Goal: Entertainment & Leisure: Consume media (video, audio)

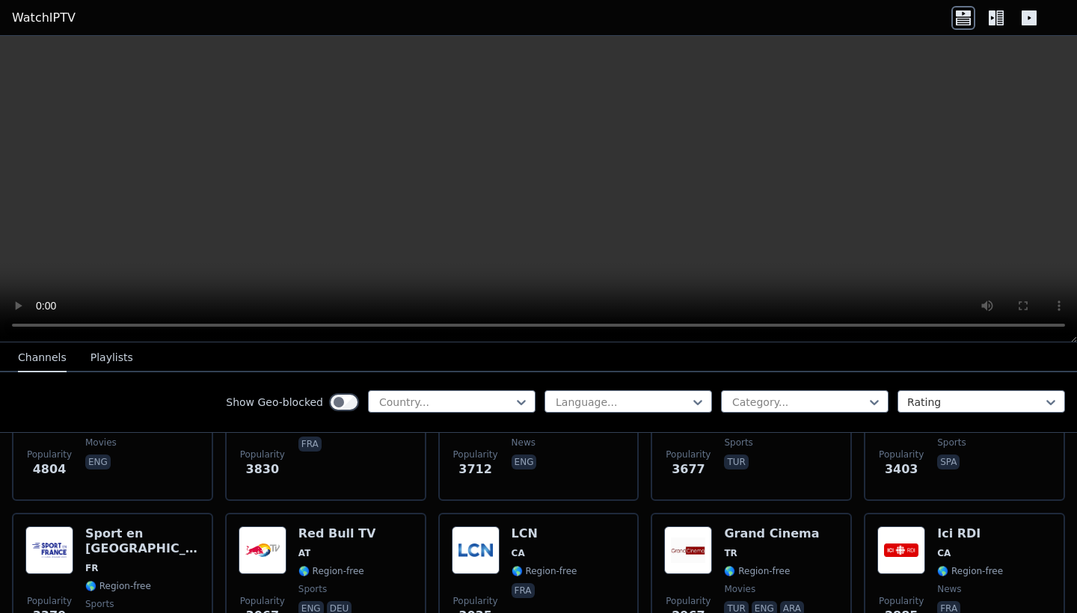
scroll to position [393, 0]
click at [111, 353] on button "Playlists" at bounding box center [111, 358] width 43 height 28
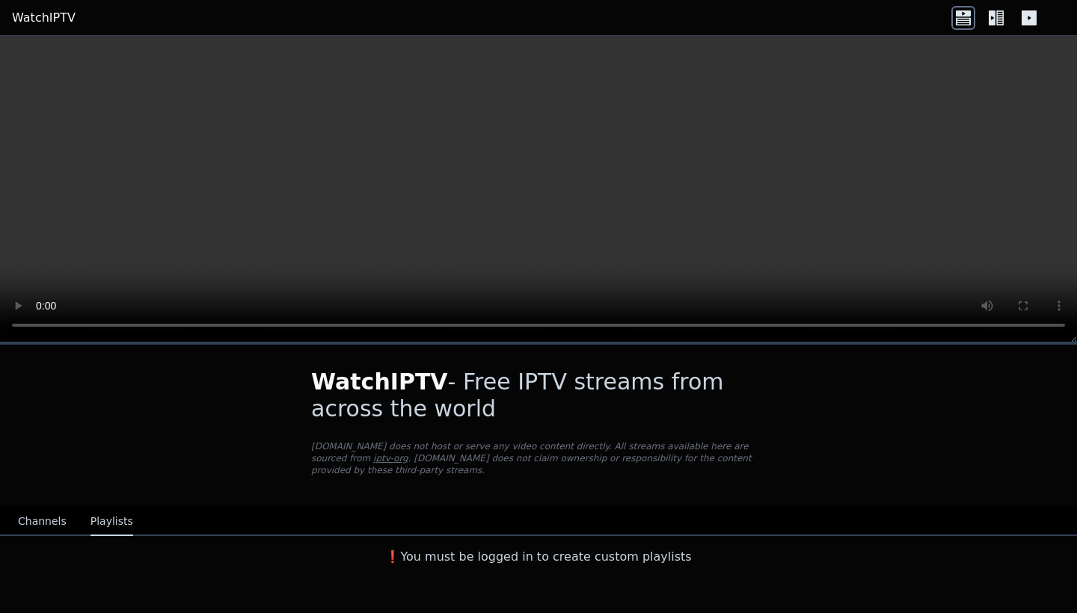
scroll to position [0, 0]
click at [44, 518] on button "Channels" at bounding box center [42, 522] width 49 height 28
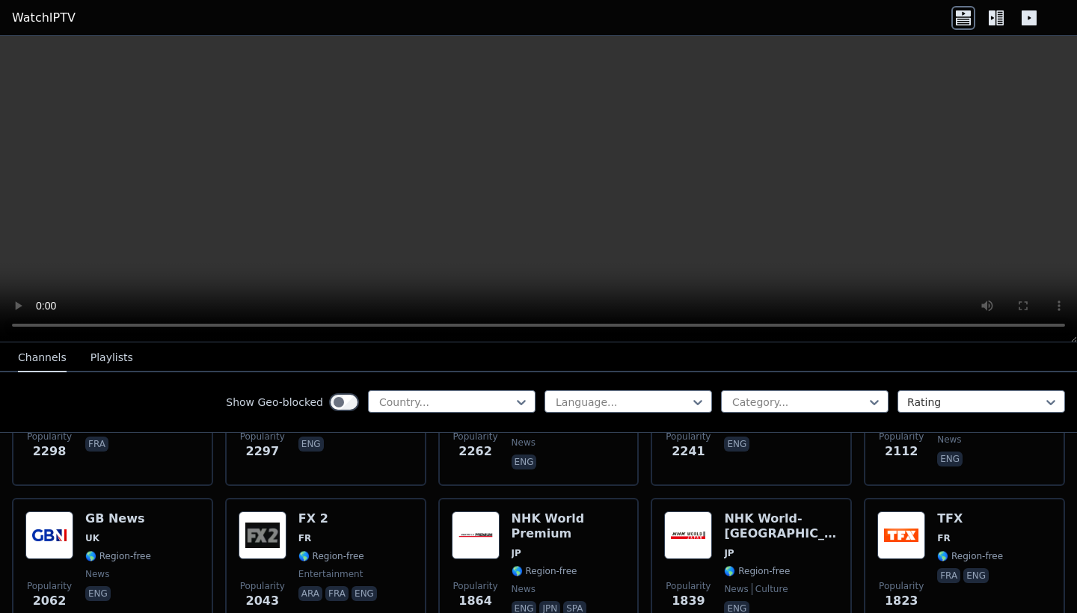
scroll to position [851, 0]
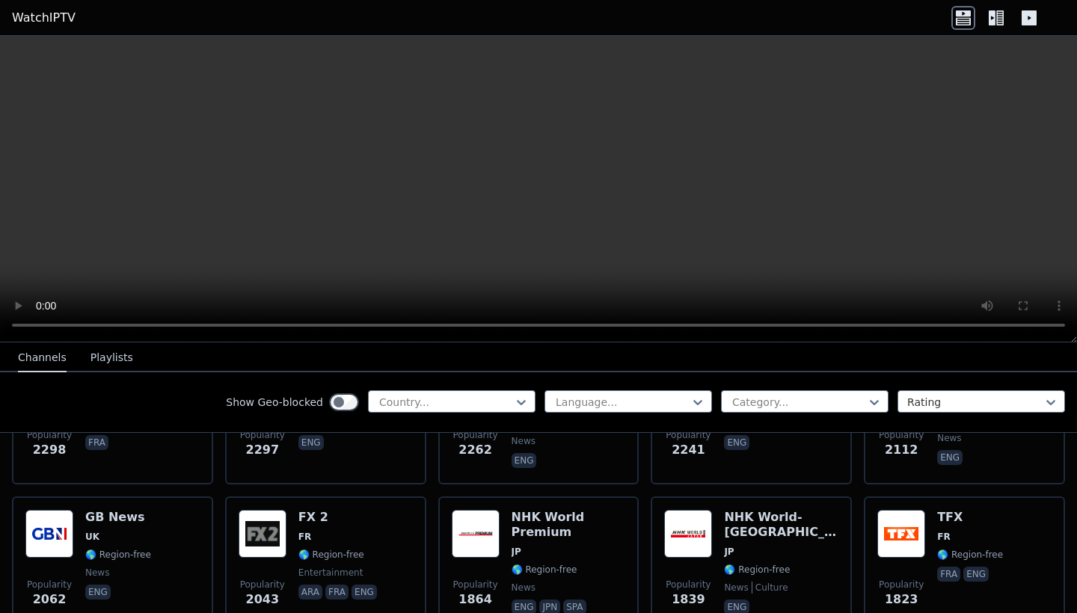
click at [16, 325] on video at bounding box center [538, 189] width 1077 height 307
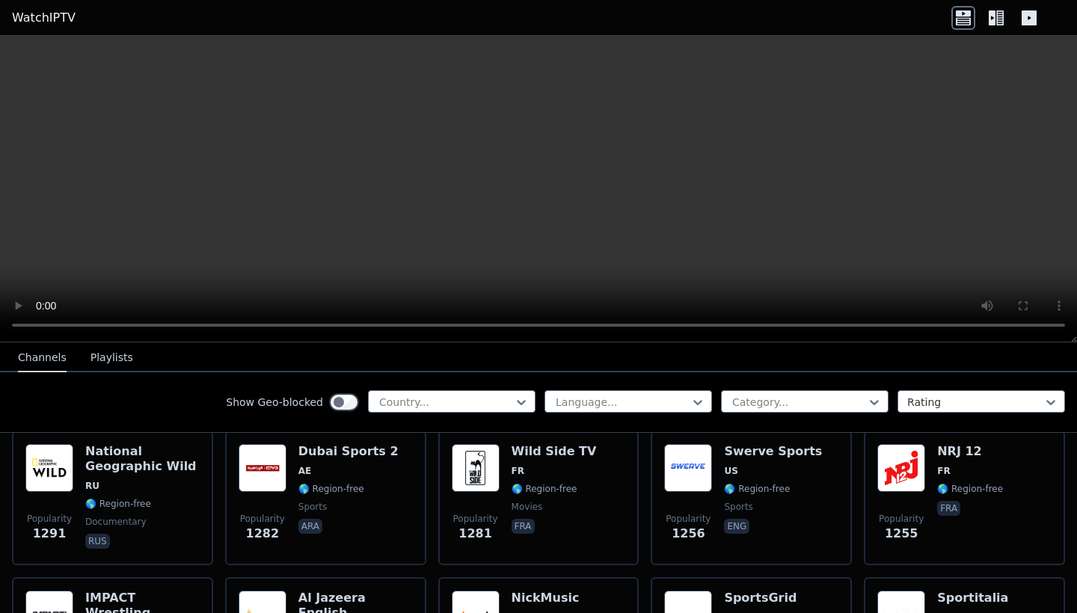
scroll to position [1668, 0]
click at [1000, 26] on icon at bounding box center [996, 18] width 24 height 24
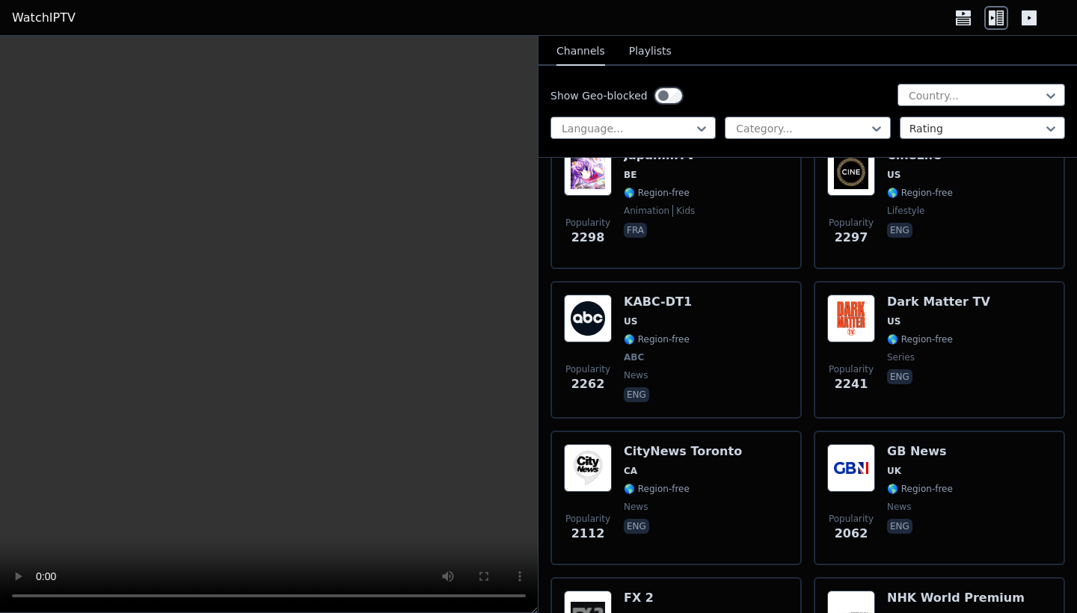
click at [1030, 17] on icon at bounding box center [1029, 18] width 24 height 24
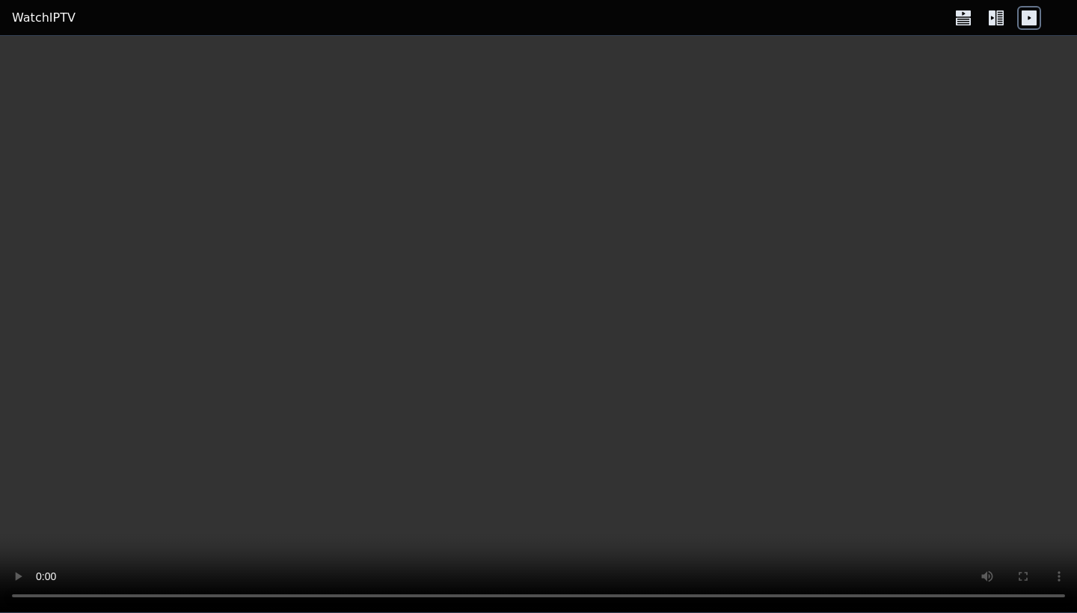
click at [993, 18] on icon at bounding box center [996, 18] width 24 height 24
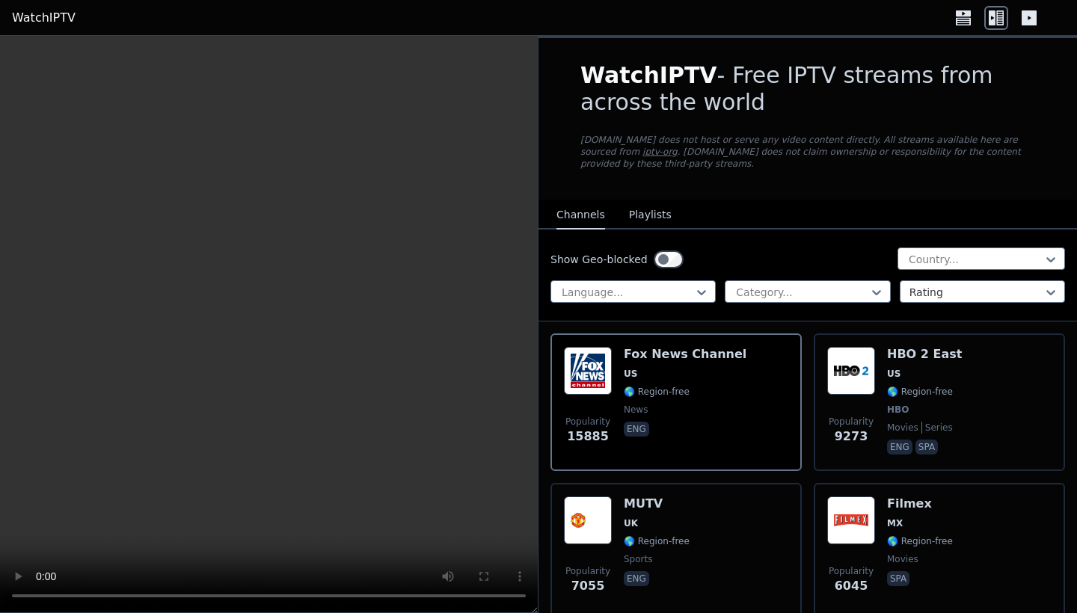
click at [972, 18] on icon at bounding box center [963, 18] width 24 height 24
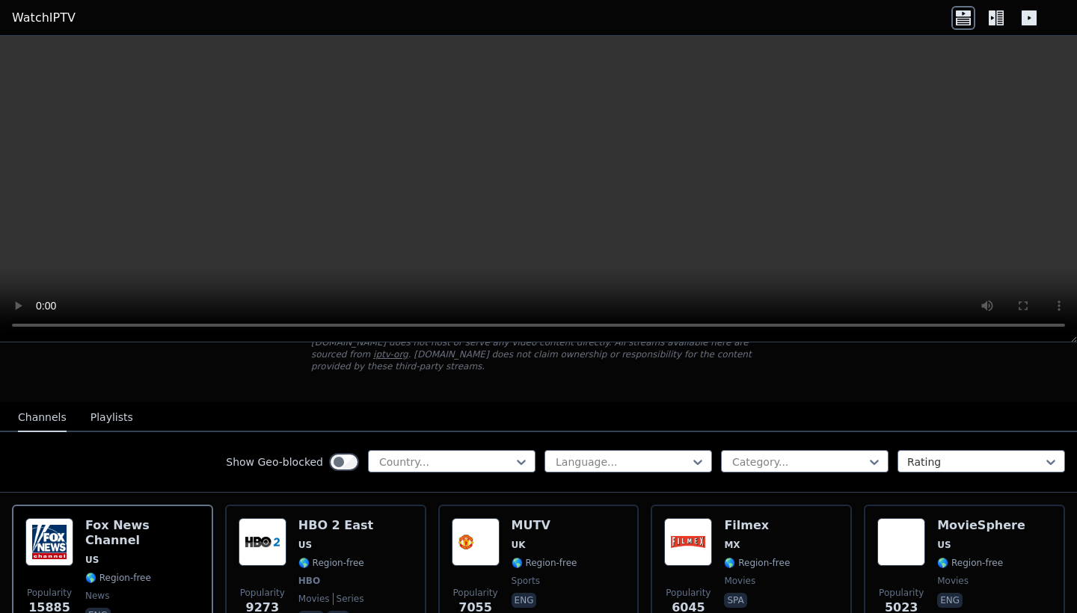
scroll to position [111, 0]
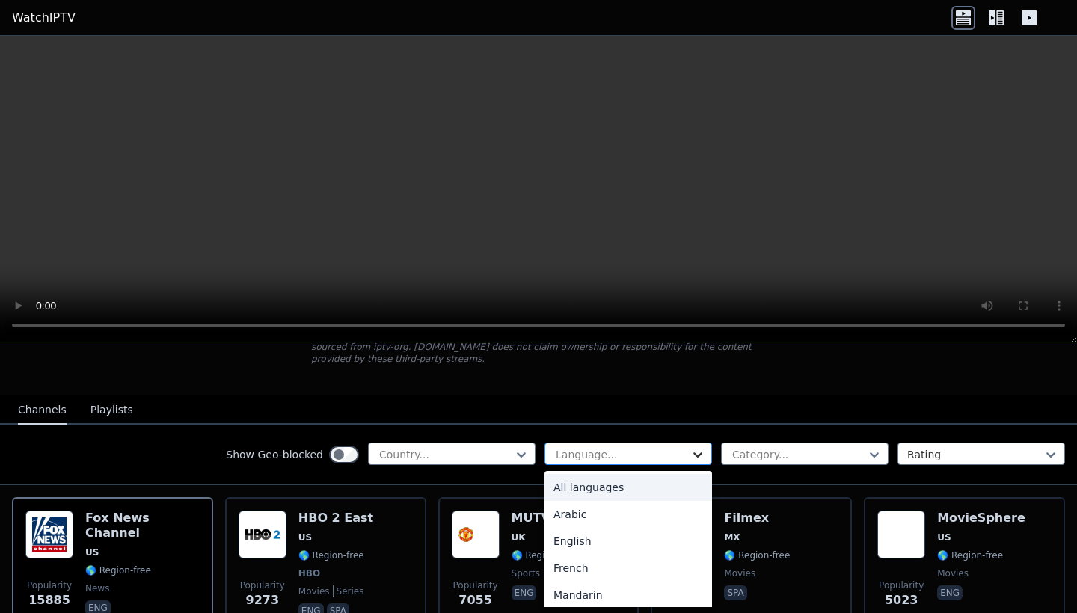
click at [699, 459] on icon at bounding box center [697, 454] width 15 height 15
click at [571, 546] on div "English" at bounding box center [628, 541] width 168 height 27
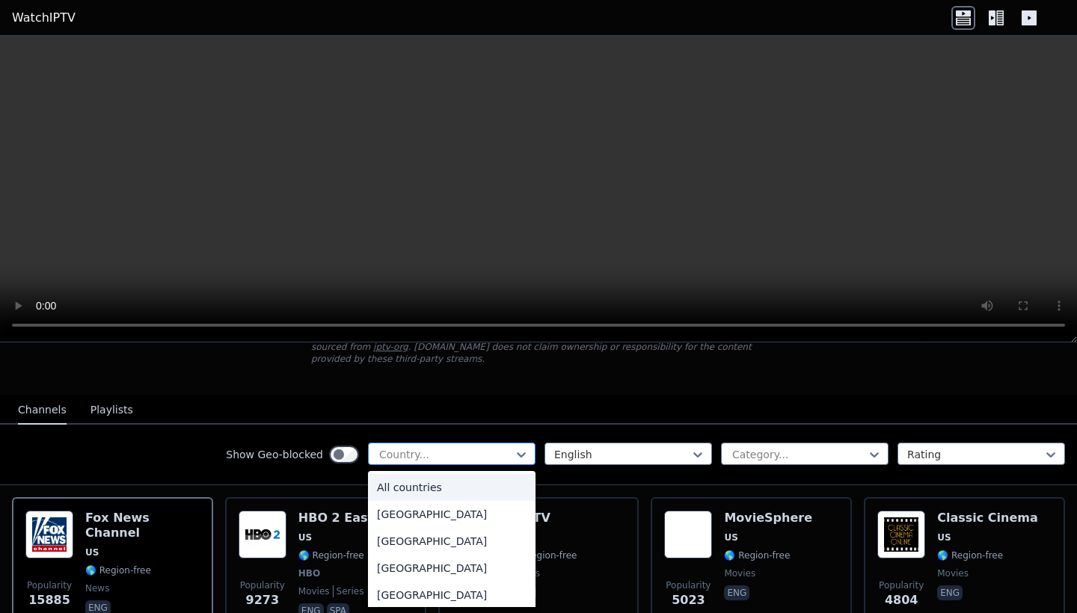
click at [491, 454] on div at bounding box center [446, 454] width 136 height 15
type input "**"
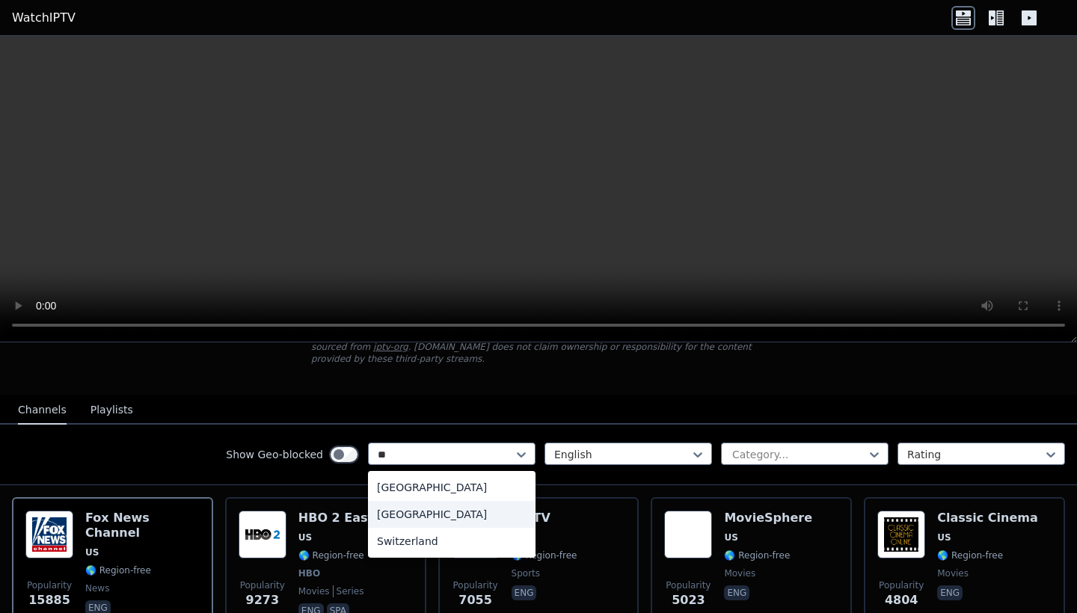
click at [440, 511] on div "[GEOGRAPHIC_DATA]" at bounding box center [452, 514] width 168 height 27
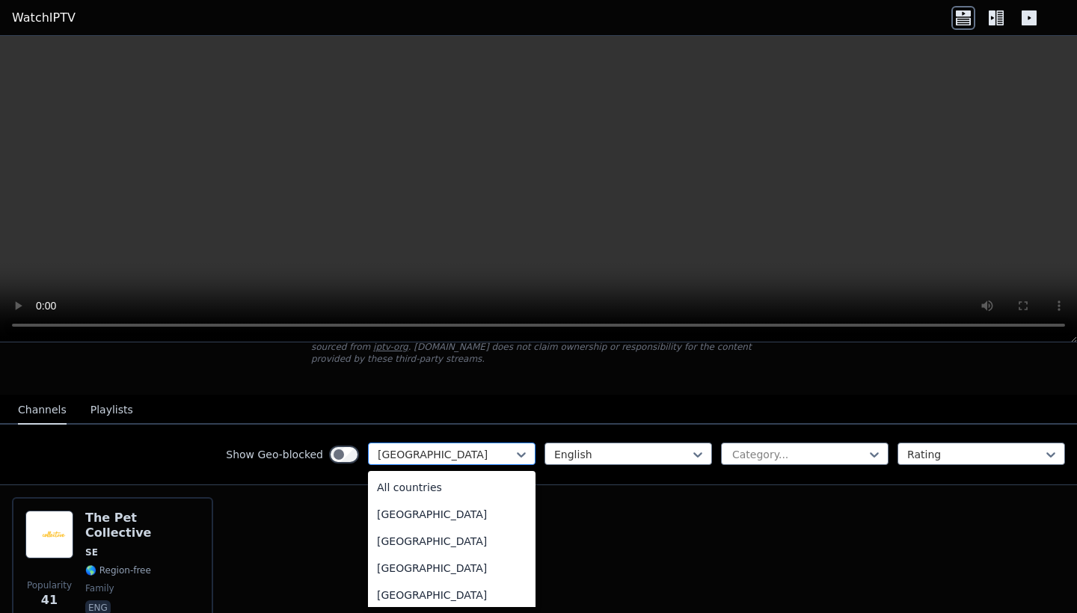
scroll to position [4649, 0]
click at [430, 457] on div at bounding box center [446, 454] width 136 height 15
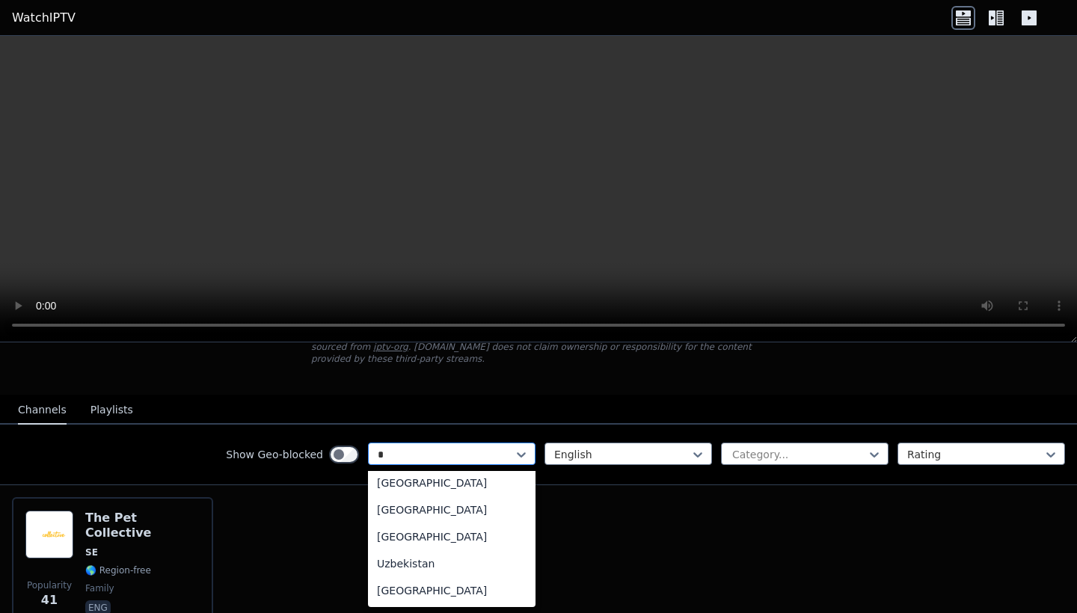
scroll to position [0, 0]
type input "**"
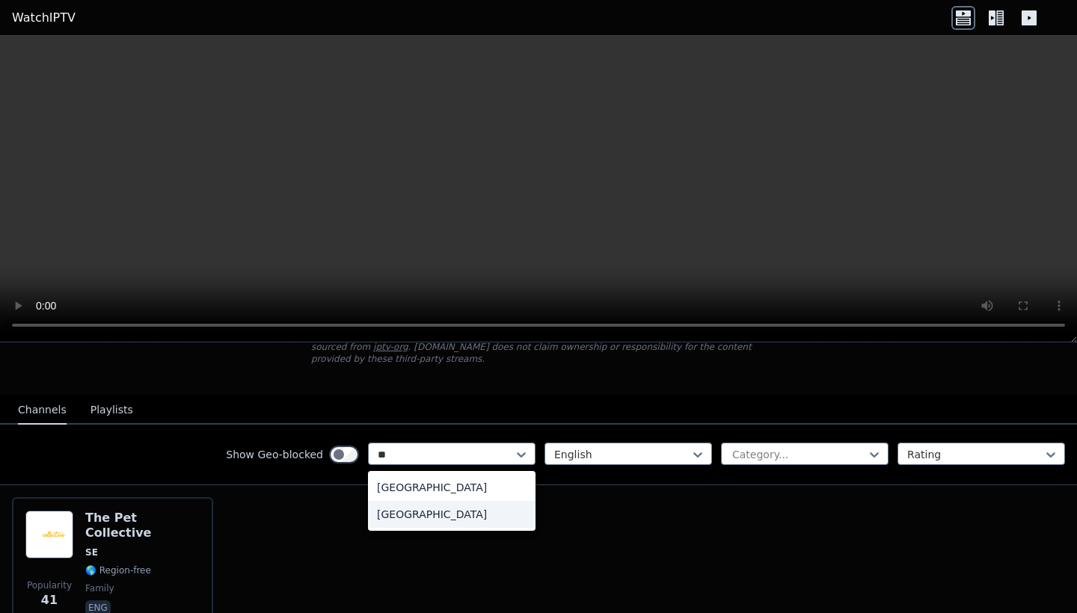
click at [416, 510] on div "[GEOGRAPHIC_DATA]" at bounding box center [452, 514] width 168 height 27
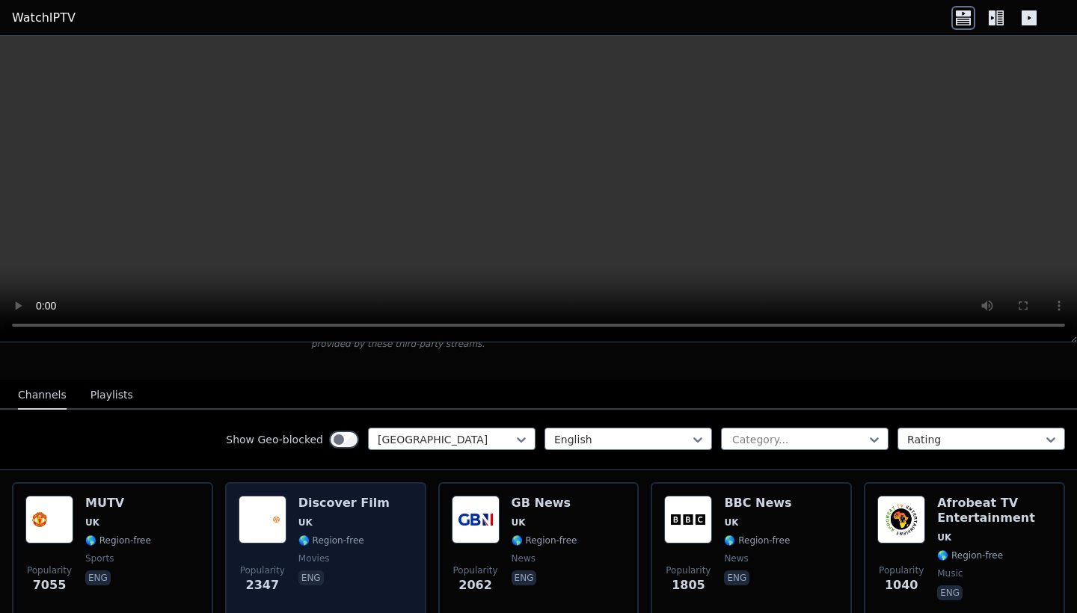
scroll to position [124, 0]
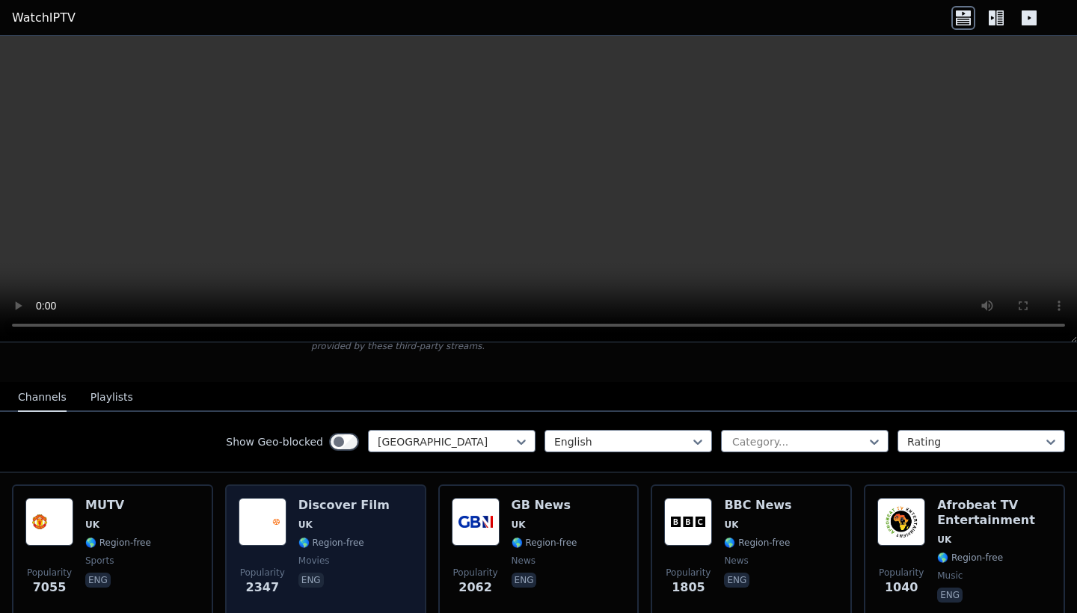
click at [268, 526] on img at bounding box center [263, 522] width 48 height 48
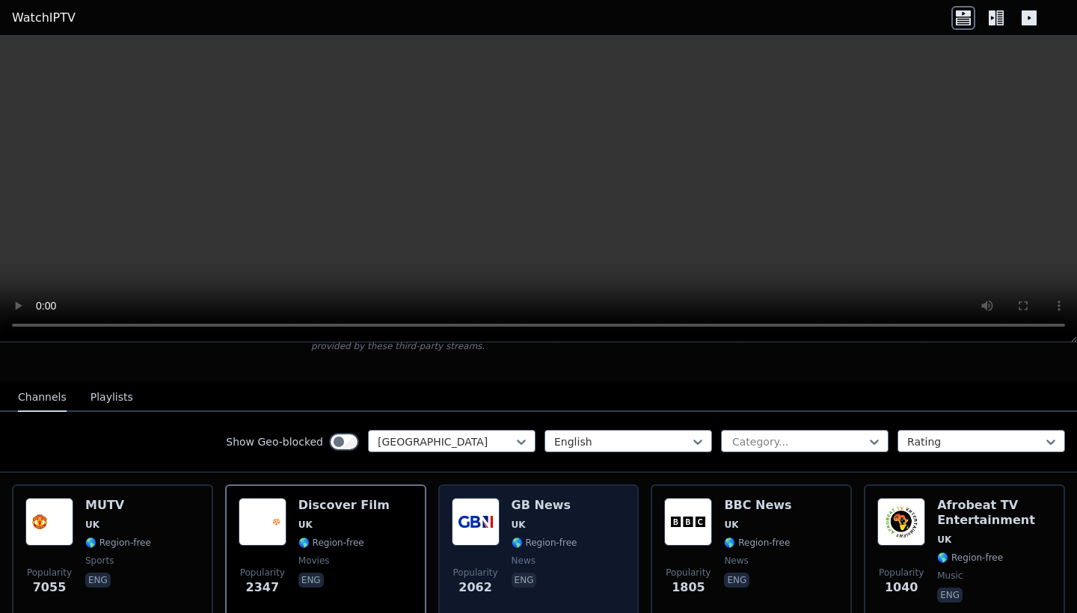
click at [495, 525] on img at bounding box center [476, 522] width 48 height 48
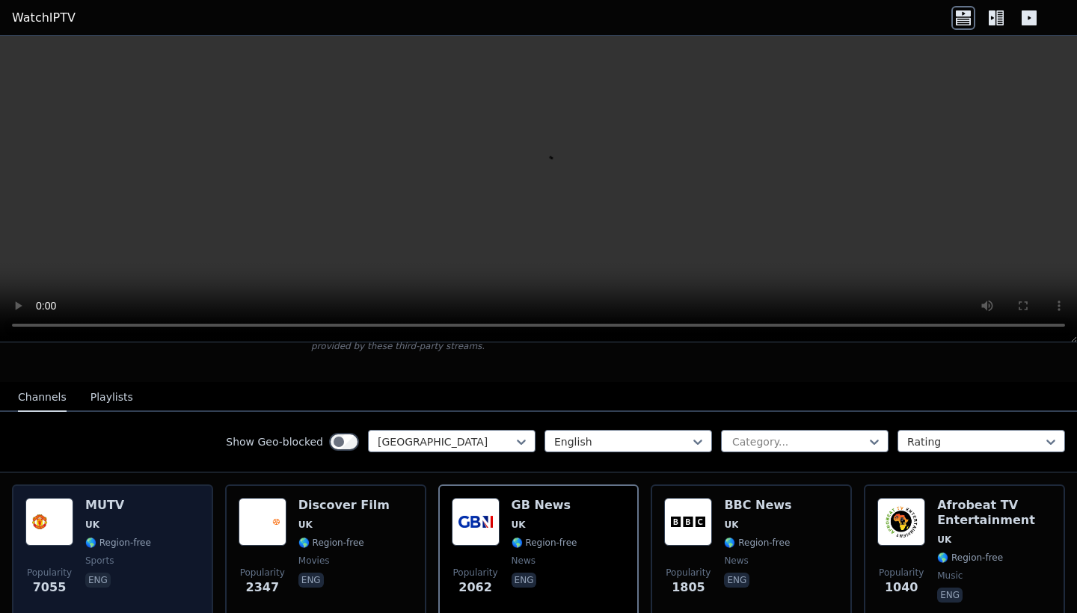
click at [57, 525] on img at bounding box center [49, 522] width 48 height 48
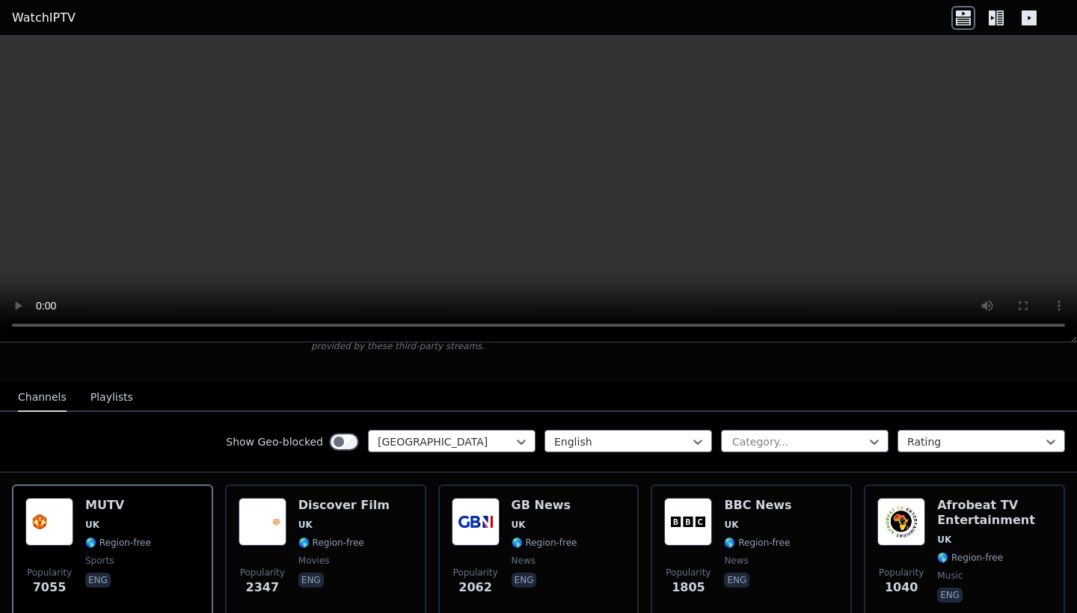
click at [538, 190] on video at bounding box center [538, 189] width 1077 height 307
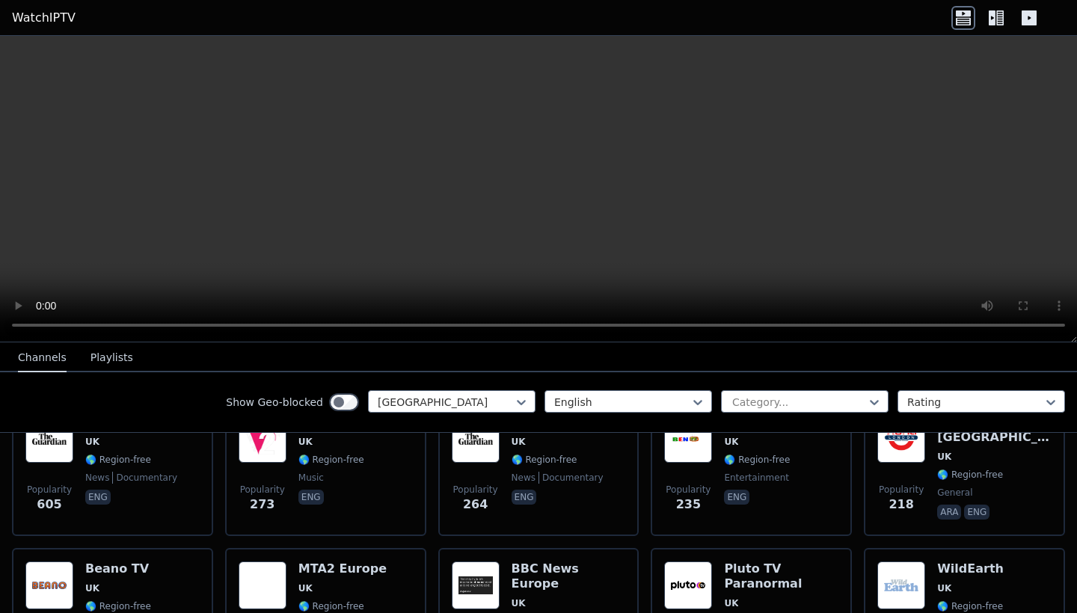
scroll to position [347, 0]
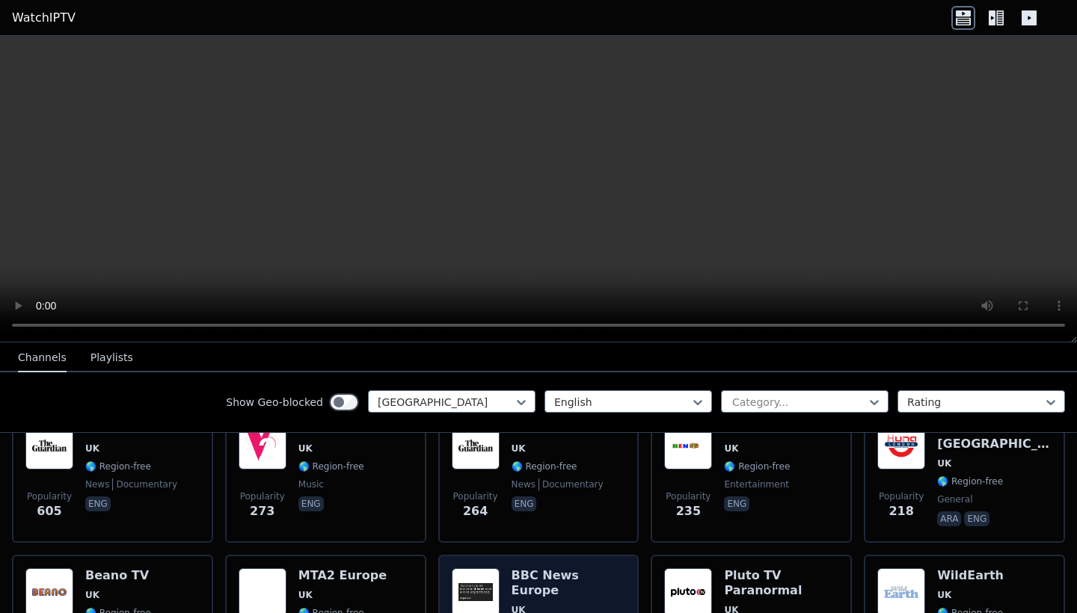
click at [483, 590] on img at bounding box center [476, 592] width 48 height 48
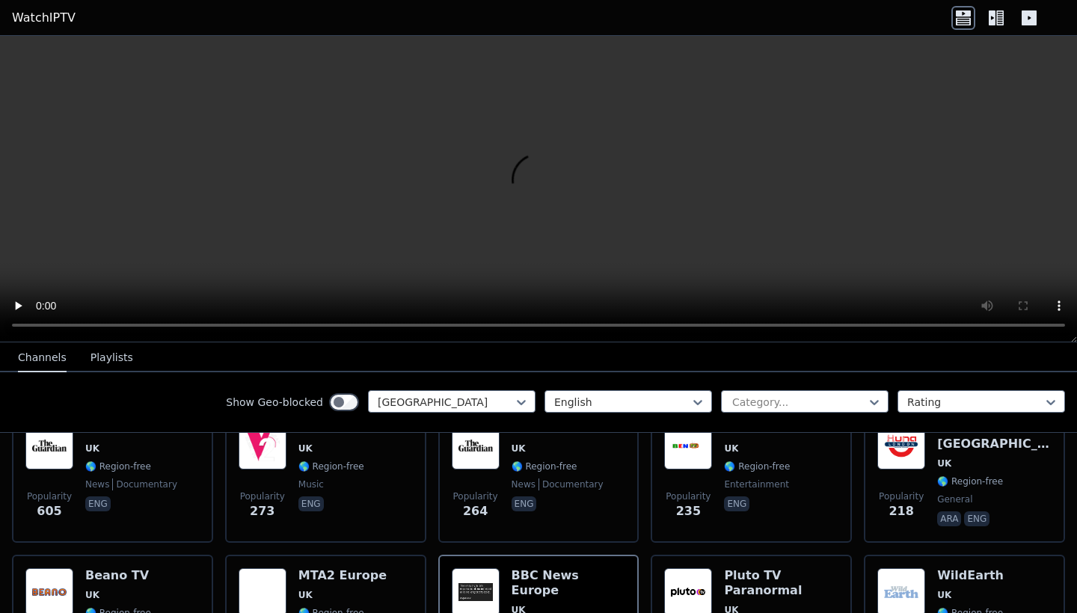
scroll to position [193, 0]
